Goal: Use online tool/utility: Utilize a website feature to perform a specific function

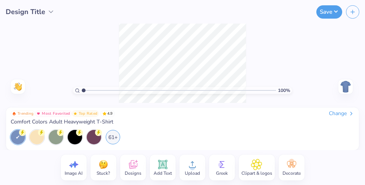
click at [338, 111] on div "Change" at bounding box center [341, 113] width 25 height 7
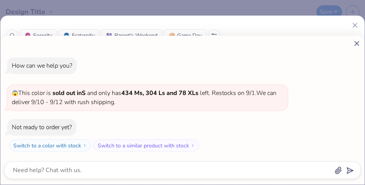
click at [359, 42] on icon at bounding box center [356, 43] width 8 height 8
type textarea "x"
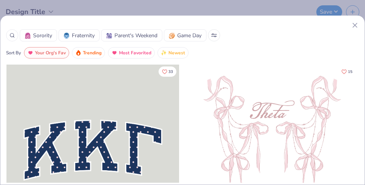
click at [13, 36] on icon at bounding box center [11, 35] width 5 height 5
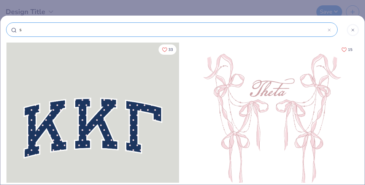
type input "sa"
type input "san"
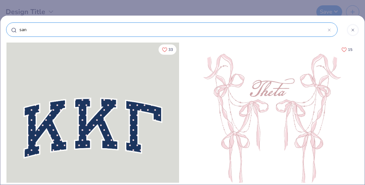
type input "san"
type input "san f"
type input "san fr"
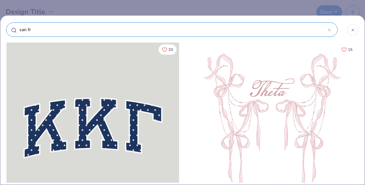
type input "san fra"
type input "san fran"
type input "san frans"
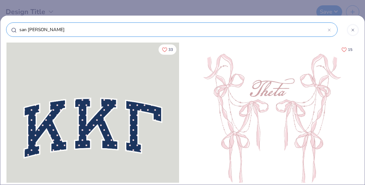
type input "san frans"
type input "san fransi"
type input "san fransis"
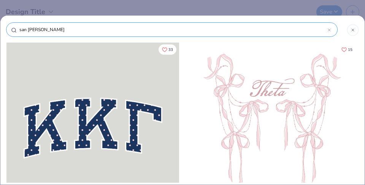
type input "san fransisc"
type input "san fransisco"
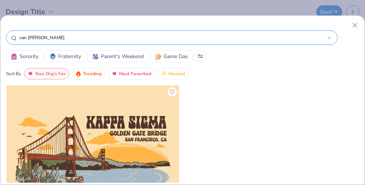
scroll to position [24, 0]
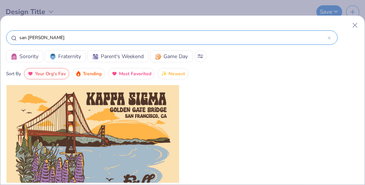
click at [163, 42] on div "san fransisco" at bounding box center [171, 37] width 331 height 14
click at [160, 40] on input "san fransisco" at bounding box center [173, 38] width 309 height 8
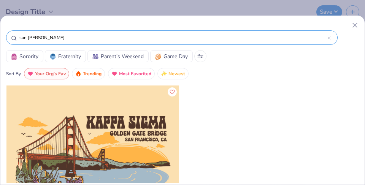
click at [160, 40] on input "san fransisco" at bounding box center [173, 38] width 309 height 8
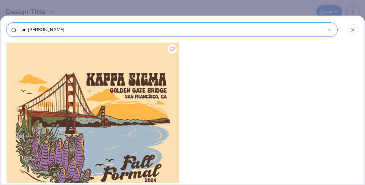
click at [160, 40] on div "san fransisco" at bounding box center [182, 31] width 352 height 21
click at [330, 32] on div at bounding box center [328, 29] width 3 height 7
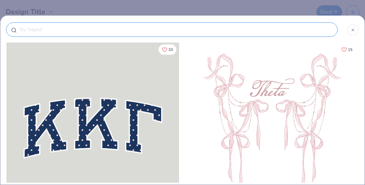
click at [330, 32] on input "text" at bounding box center [176, 30] width 314 height 8
type input "di"
type input "dis"
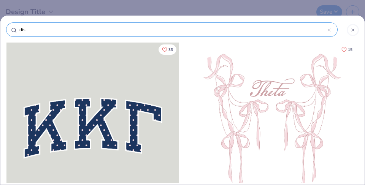
type input "disc"
type input "disco"
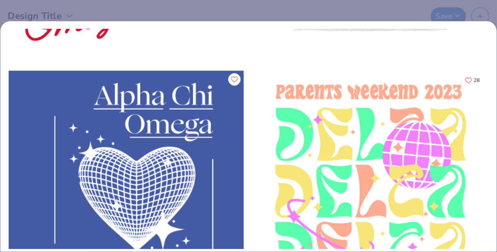
scroll to position [156, 0]
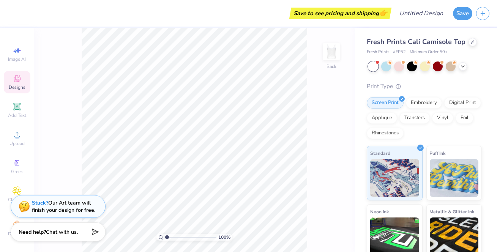
click at [21, 90] on span "Designs" at bounding box center [17, 87] width 17 height 6
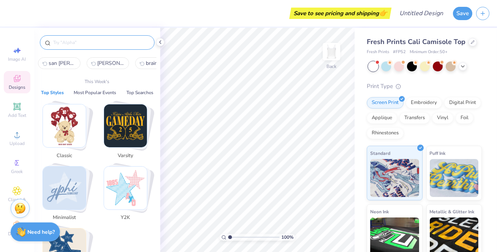
click at [109, 43] on input "text" at bounding box center [100, 43] width 97 height 8
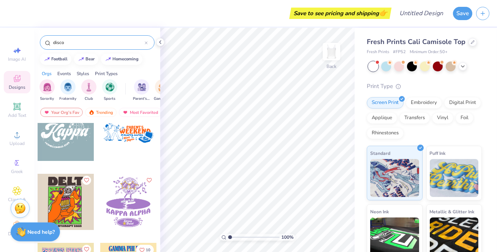
scroll to position [295, 0]
type input "disco"
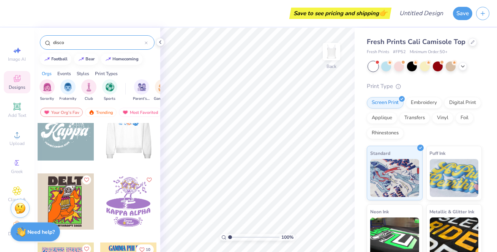
click at [100, 144] on div at bounding box center [72, 132] width 56 height 56
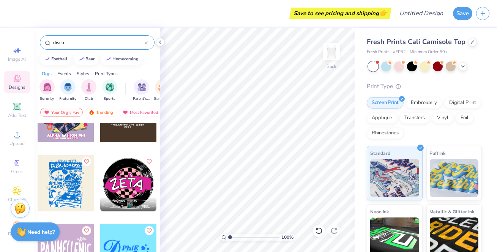
scroll to position [1740, 0]
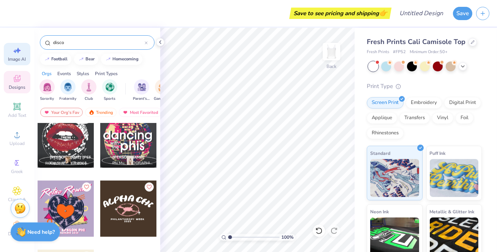
click at [19, 53] on div "Image AI" at bounding box center [17, 54] width 27 height 22
select select "4"
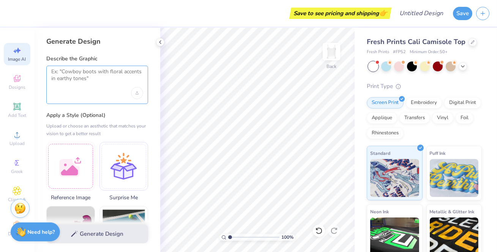
click at [72, 81] on textarea at bounding box center [97, 77] width 92 height 19
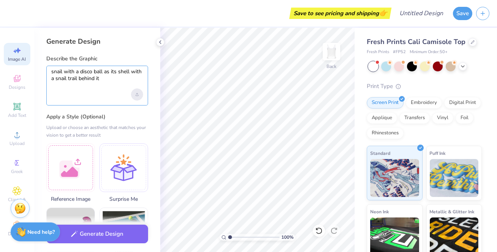
type textarea "snail with a disco ball as its shell with a snail trail behind it"
click at [137, 95] on icon "Upload image" at bounding box center [137, 95] width 3 height 1
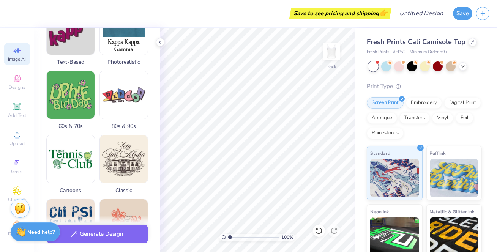
scroll to position [201, 0]
click at [61, 100] on img at bounding box center [71, 94] width 48 height 48
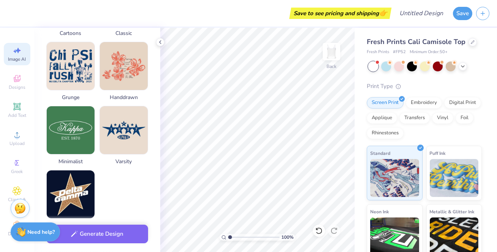
scroll to position [359, 0]
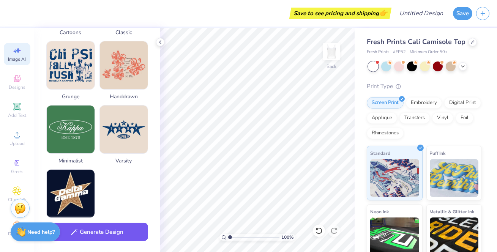
click at [112, 185] on button "Generate Design" at bounding box center [97, 232] width 102 height 19
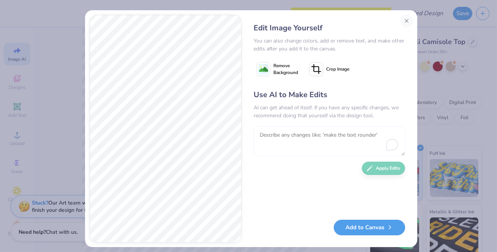
click at [344, 149] on textarea "To enrich screen reader interactions, please activate Accessibility in Grammarl…" at bounding box center [330, 141] width 152 height 30
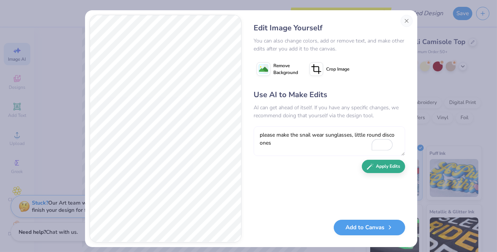
type textarea "please make the snail wear sunglasses, little round disco ones"
click at [364, 167] on button "Apply Edits" at bounding box center [383, 166] width 43 height 13
